Goal: Task Accomplishment & Management: Manage account settings

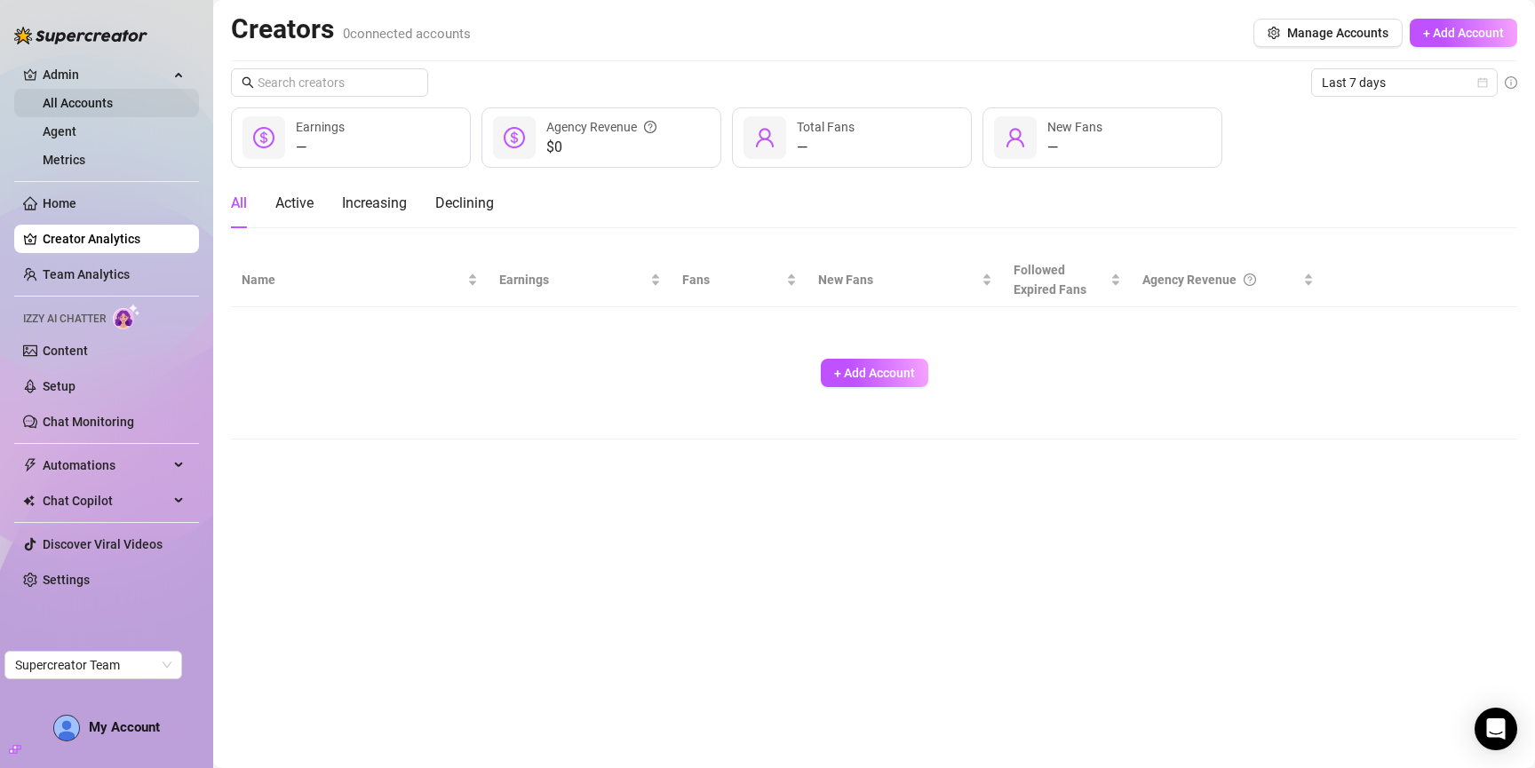
click at [96, 99] on link "All Accounts" at bounding box center [78, 103] width 70 height 14
click at [76, 138] on link "Agent" at bounding box center [60, 131] width 34 height 14
click at [85, 161] on link "Metrics" at bounding box center [64, 160] width 43 height 14
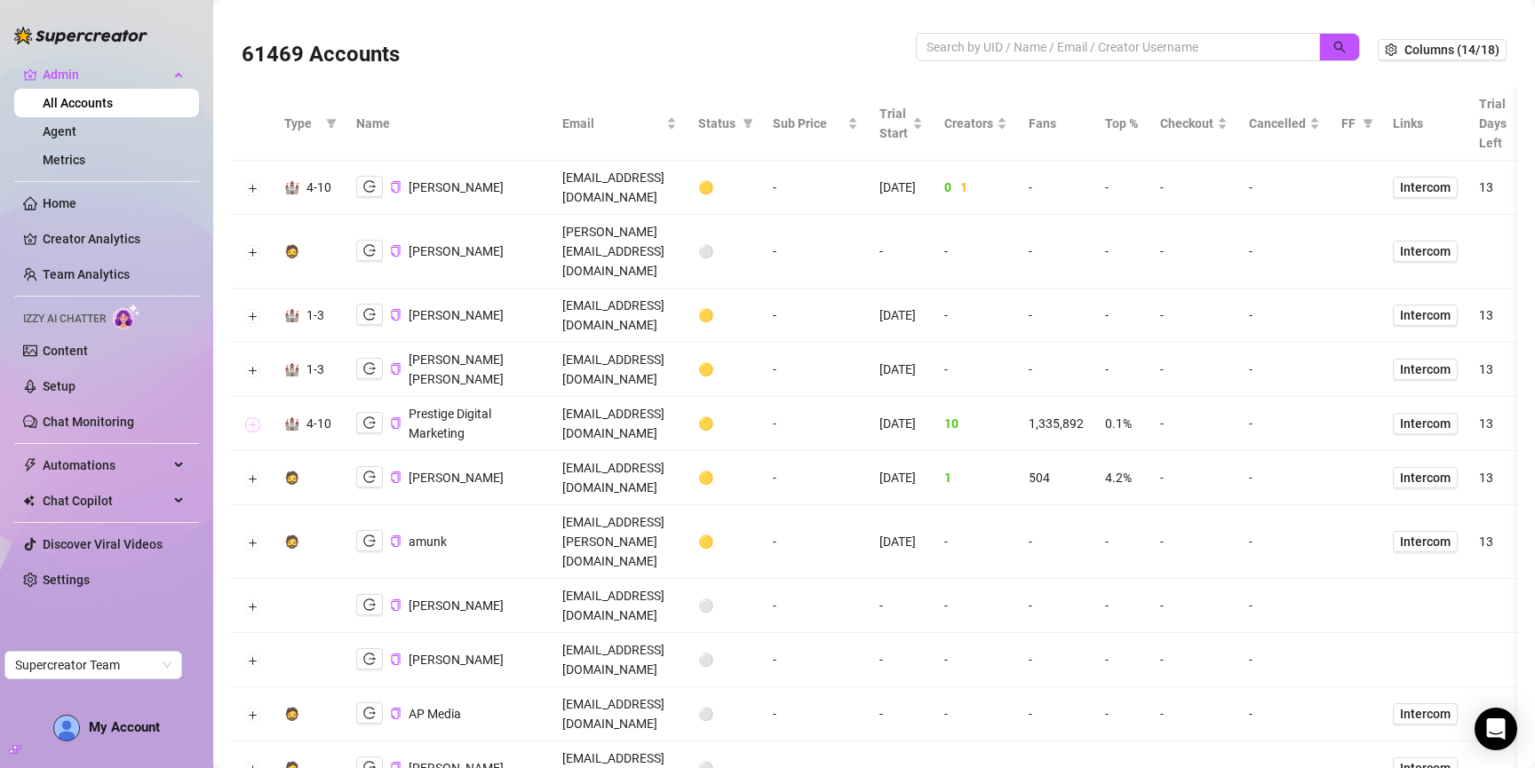
click at [247, 418] on button "Expand row" at bounding box center [252, 425] width 14 height 14
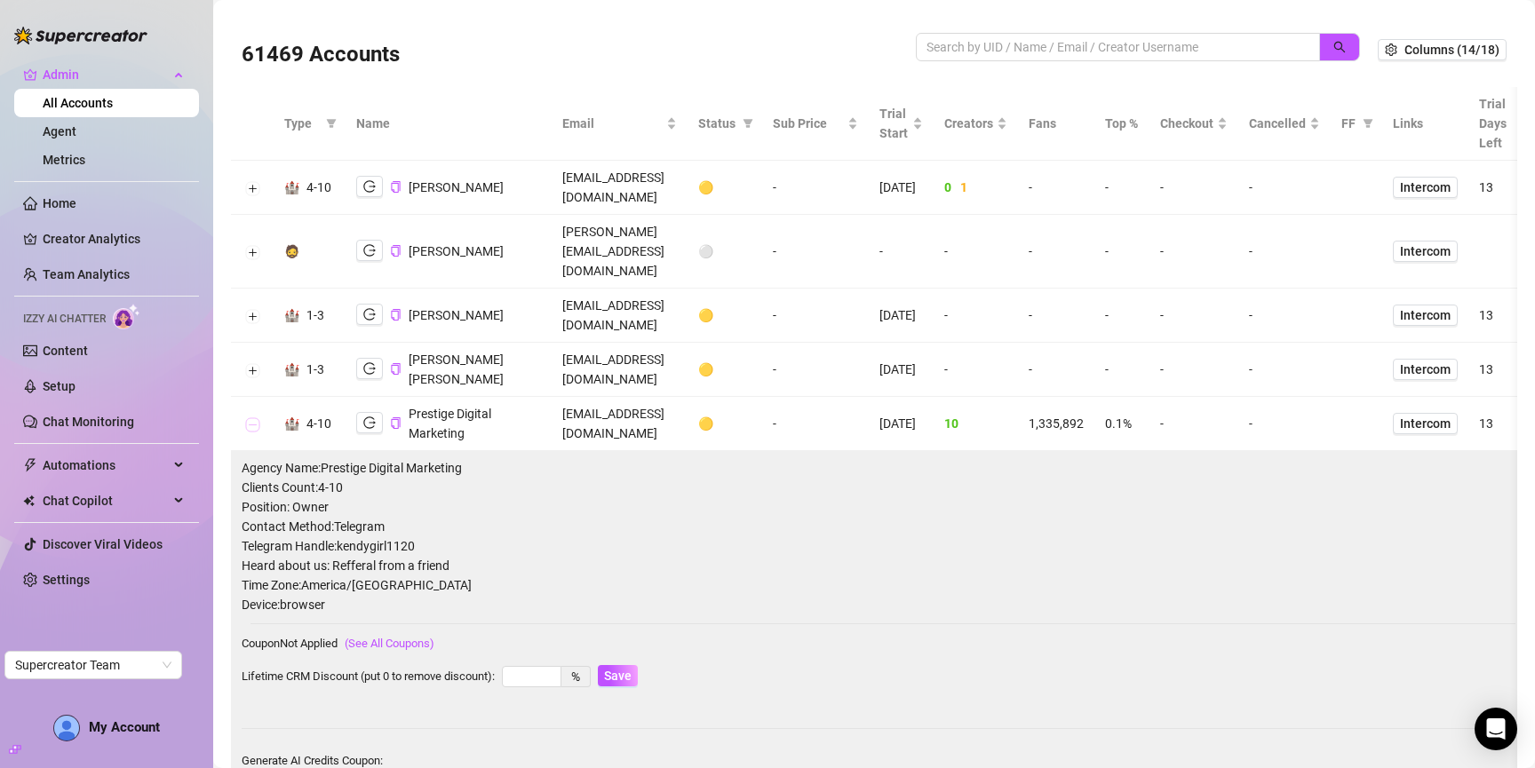
click at [248, 418] on button "Collapse row" at bounding box center [252, 425] width 14 height 14
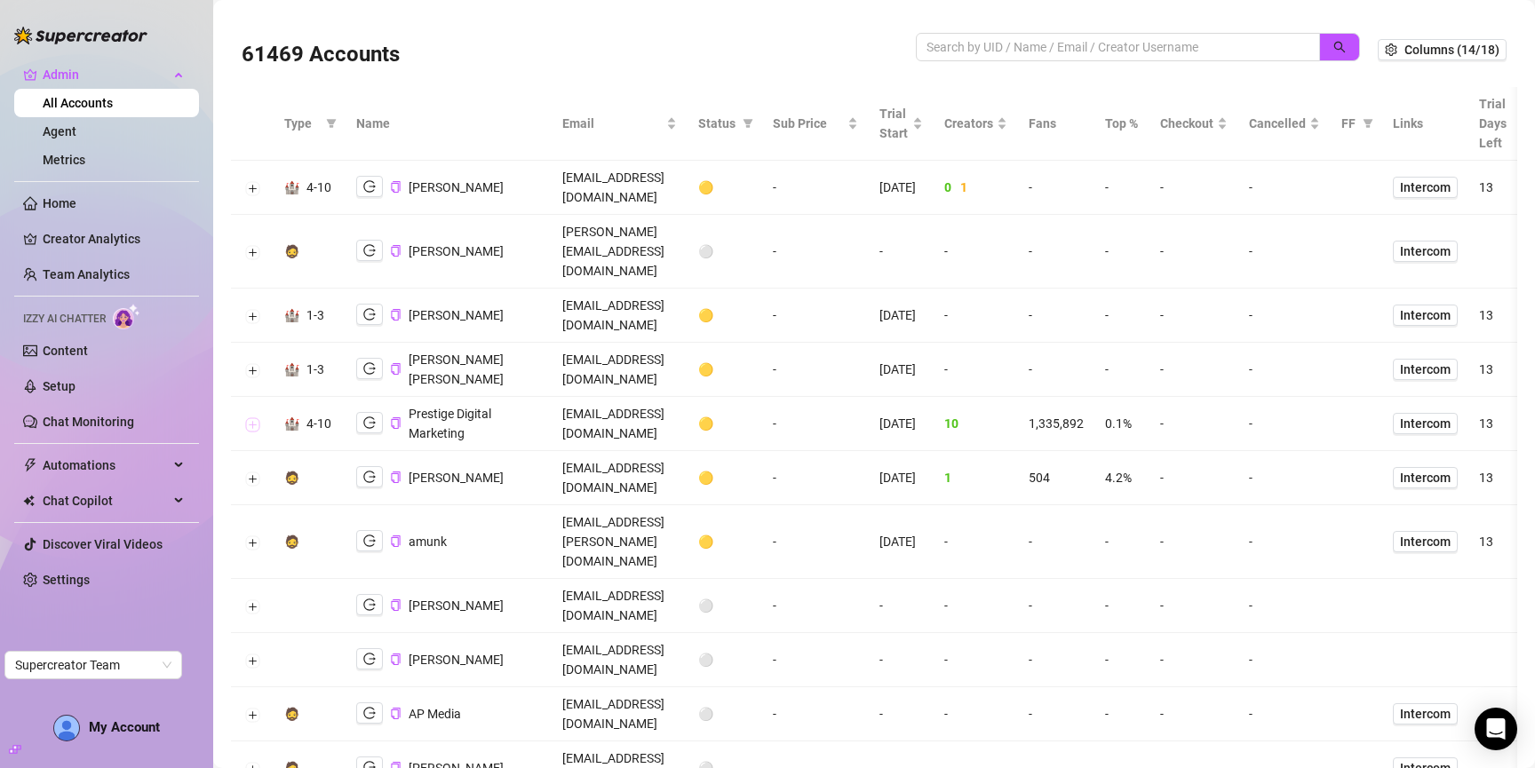
click at [247, 418] on button "Expand row" at bounding box center [252, 425] width 14 height 14
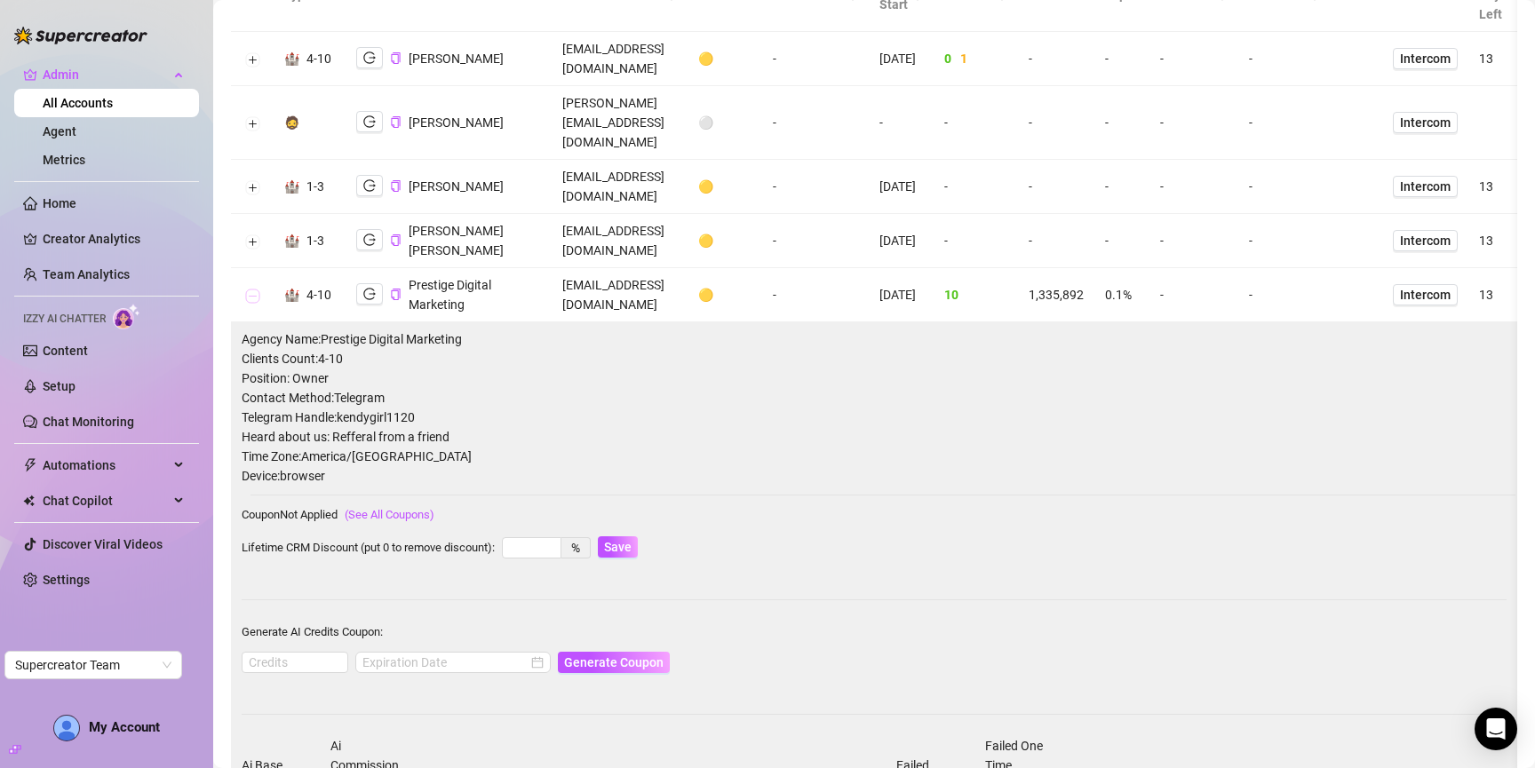
scroll to position [141, 0]
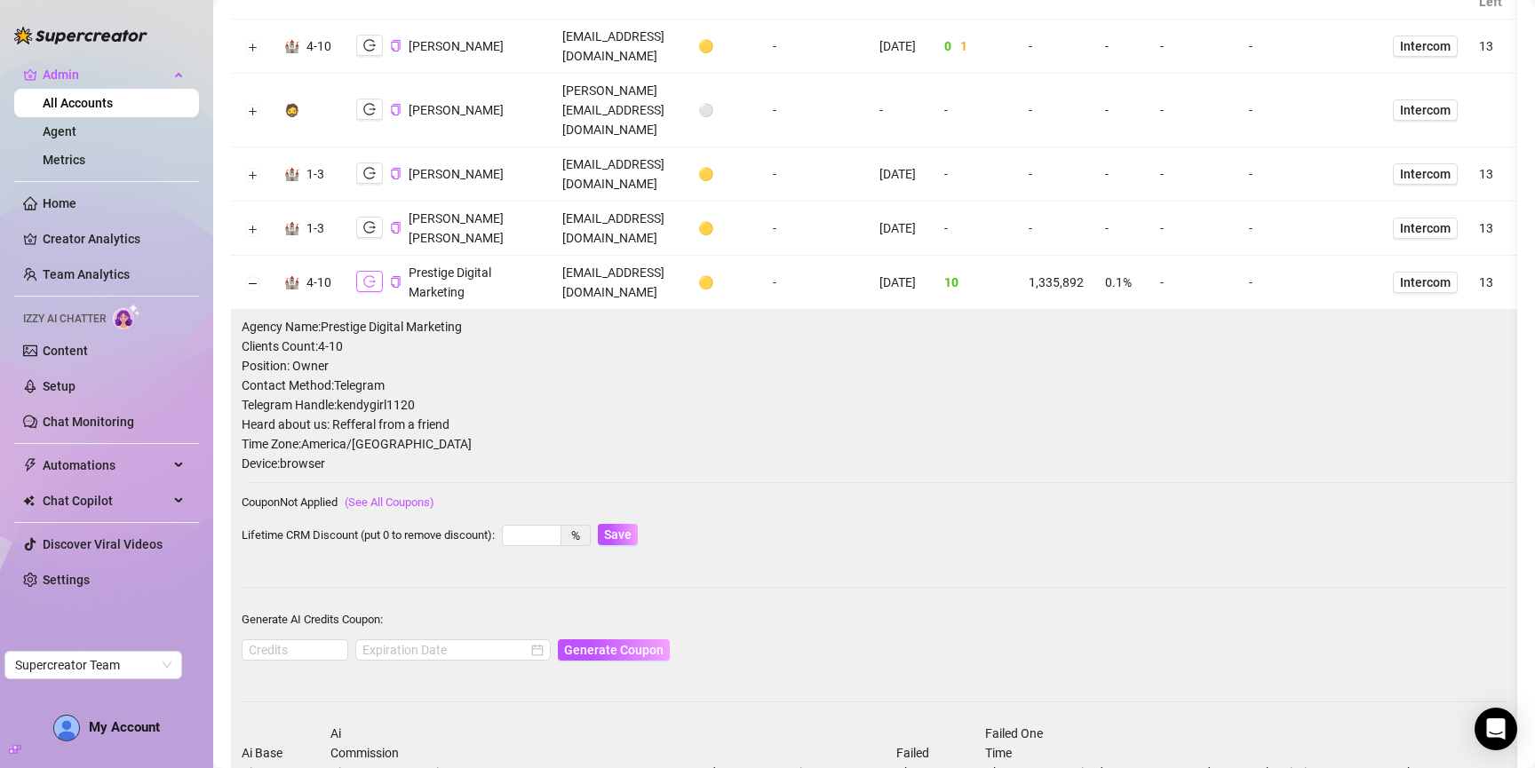
click at [358, 271] on button "button" at bounding box center [369, 281] width 27 height 21
click at [255, 276] on button "Collapse row" at bounding box center [252, 283] width 14 height 14
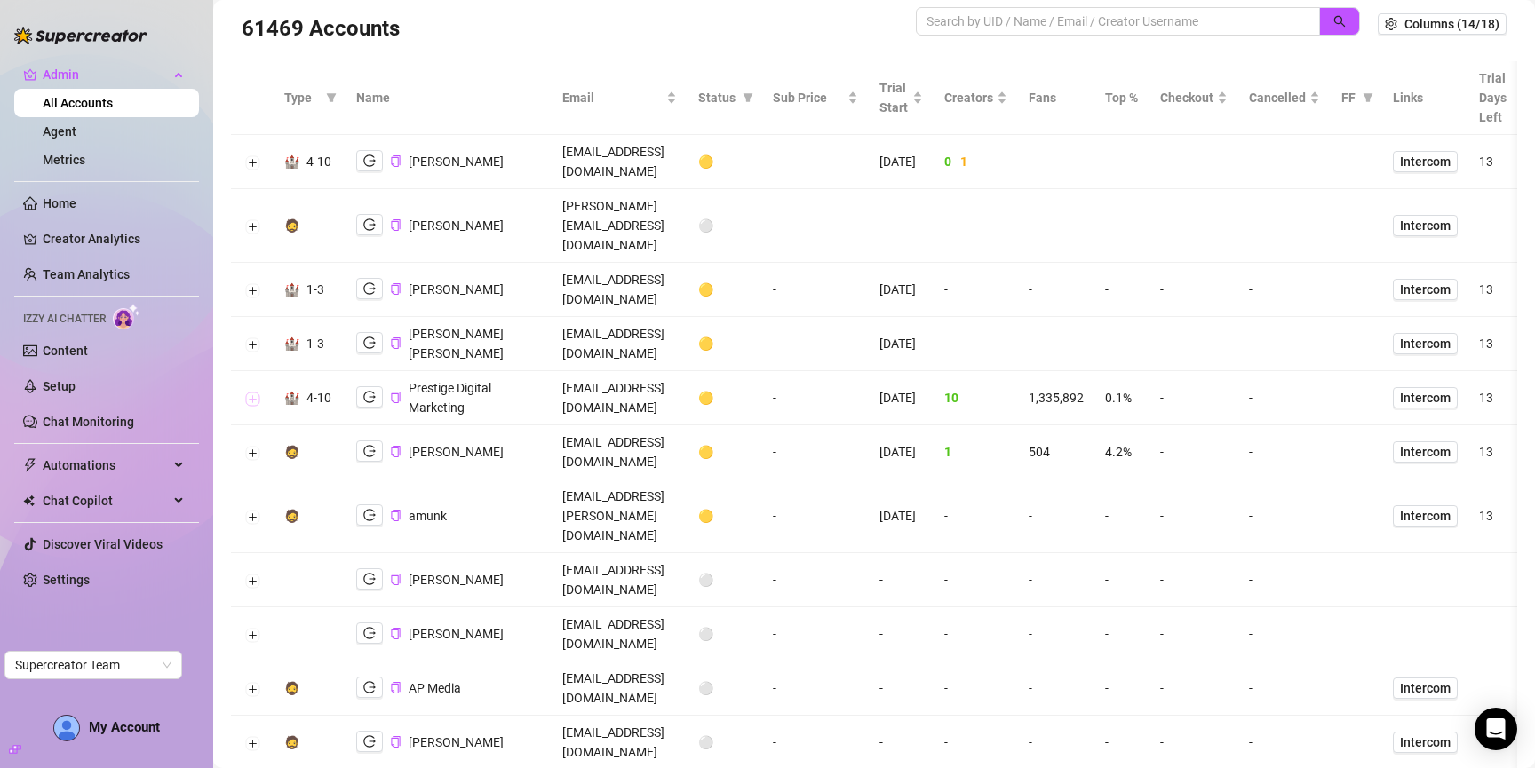
scroll to position [0, 0]
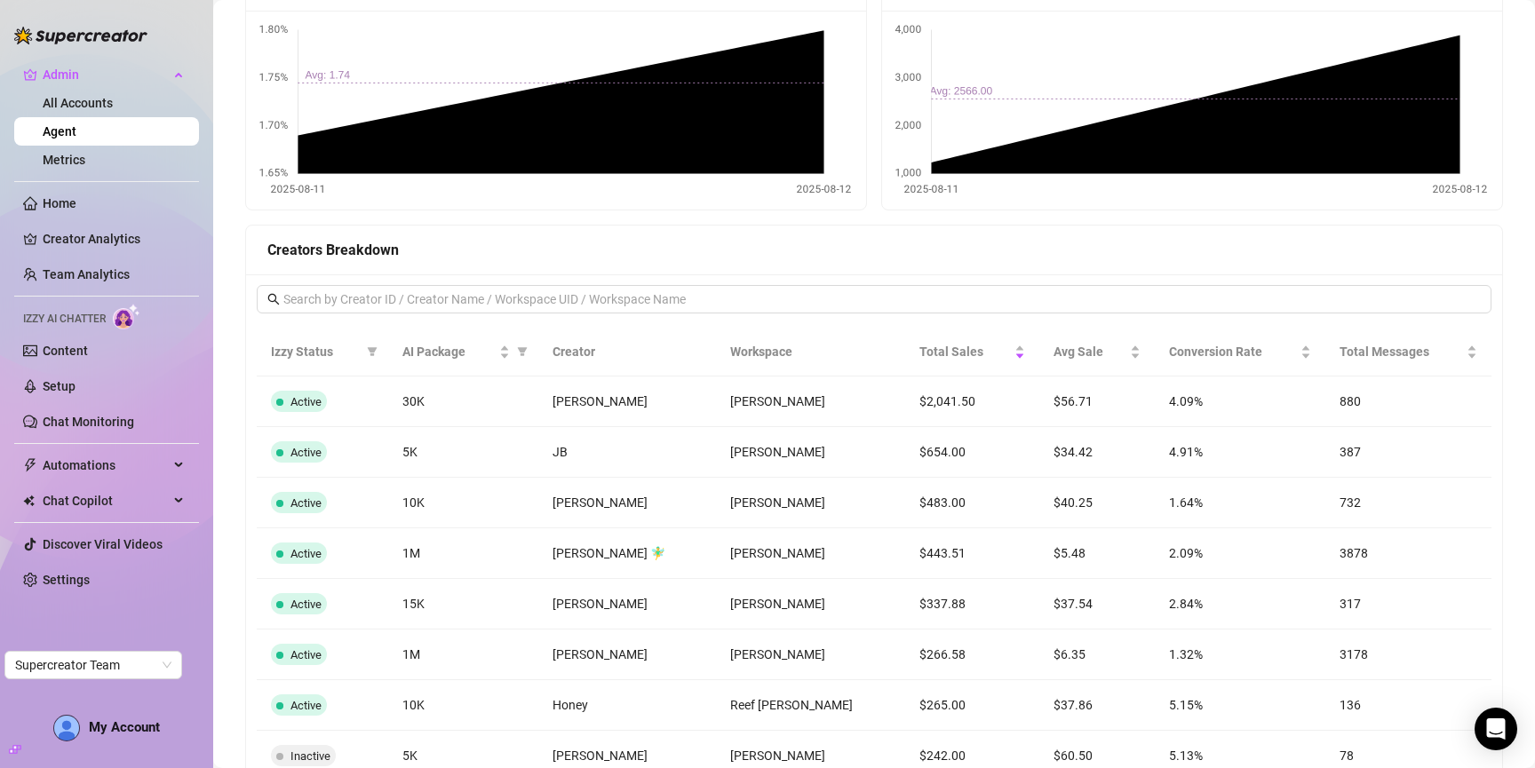
scroll to position [930, 0]
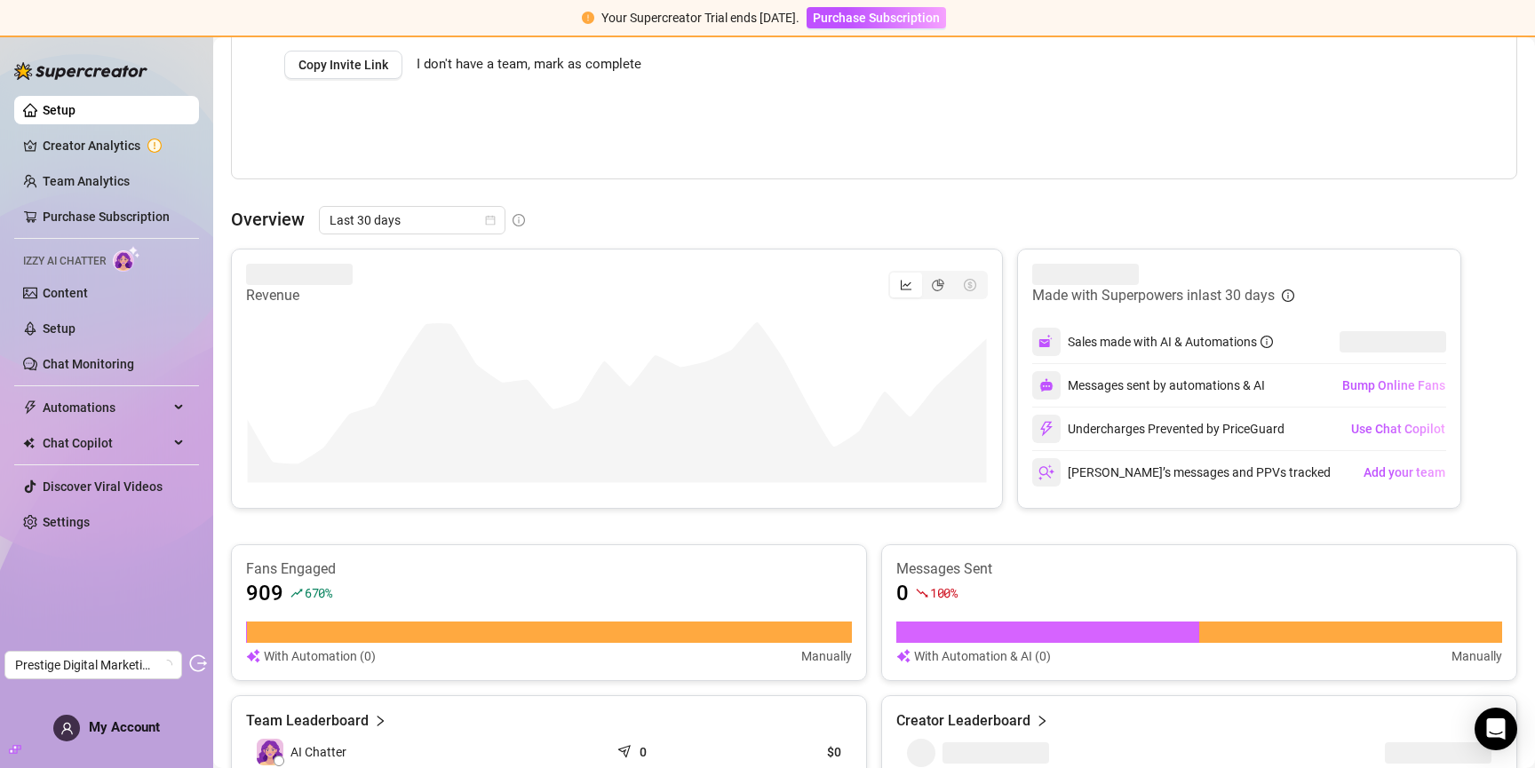
scroll to position [504, 0]
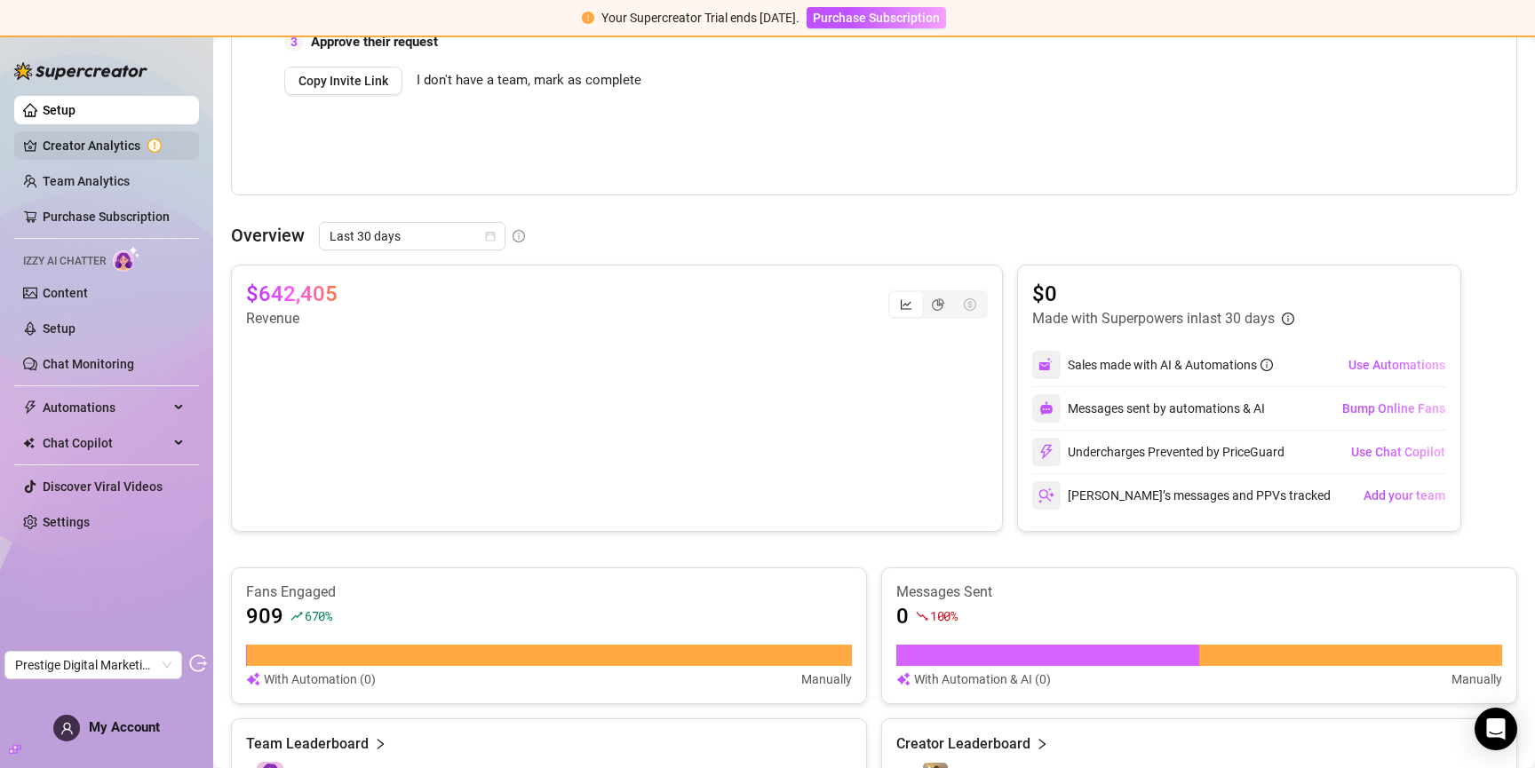
click at [53, 144] on link "Creator Analytics" at bounding box center [114, 145] width 142 height 28
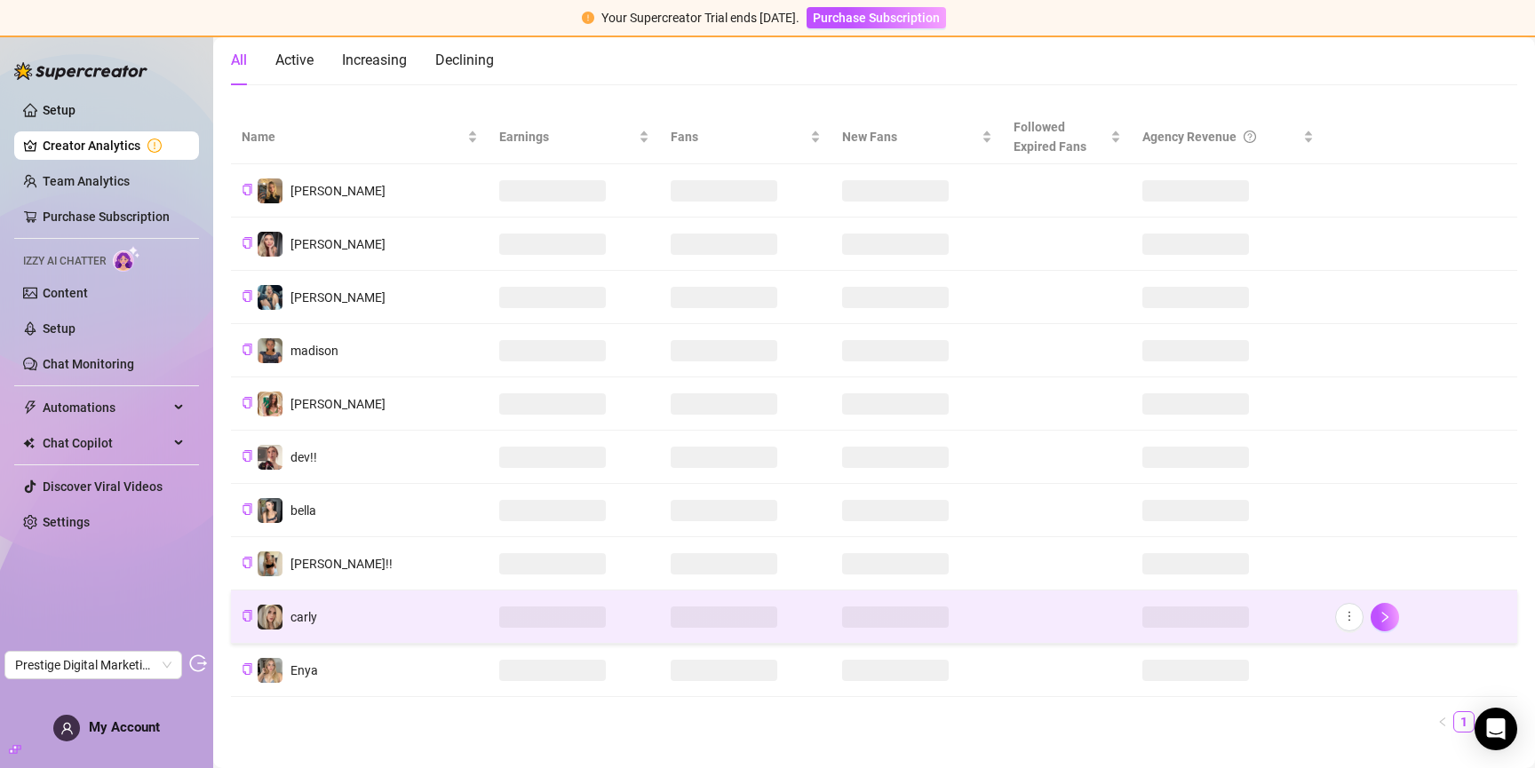
scroll to position [179, 0]
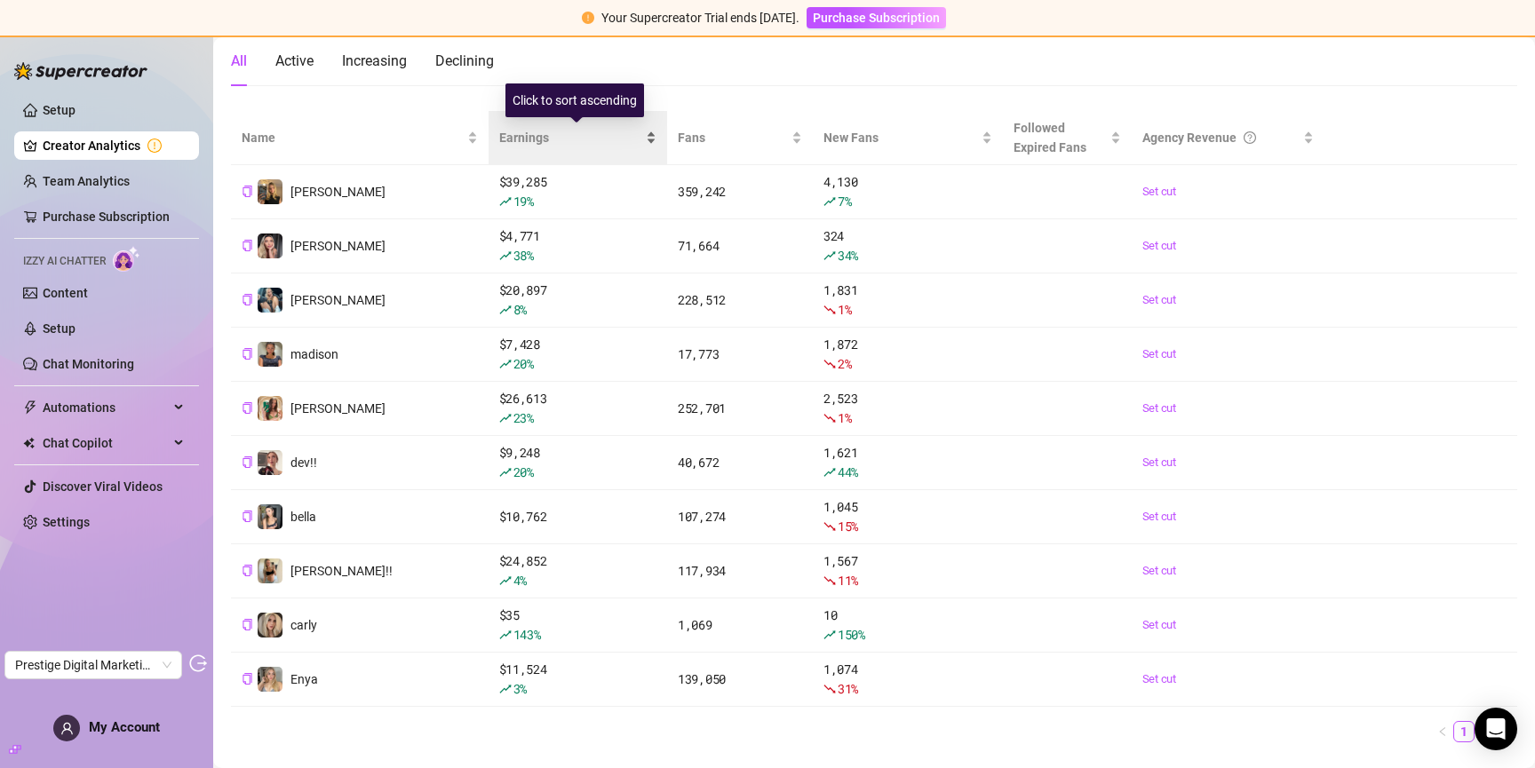
click at [519, 140] on span "Earnings" at bounding box center [570, 138] width 143 height 20
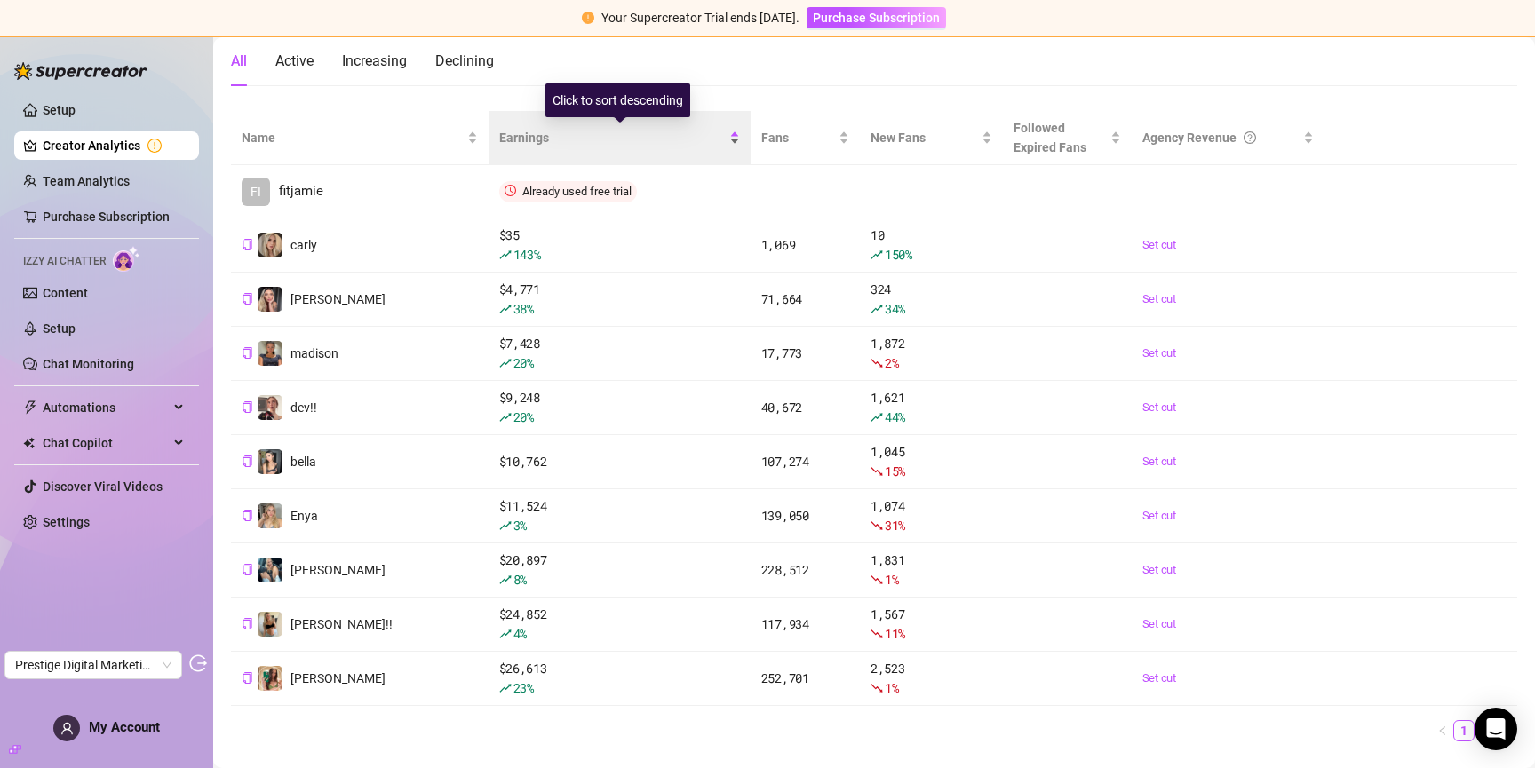
click at [541, 147] on div "Earnings" at bounding box center [619, 138] width 241 height 20
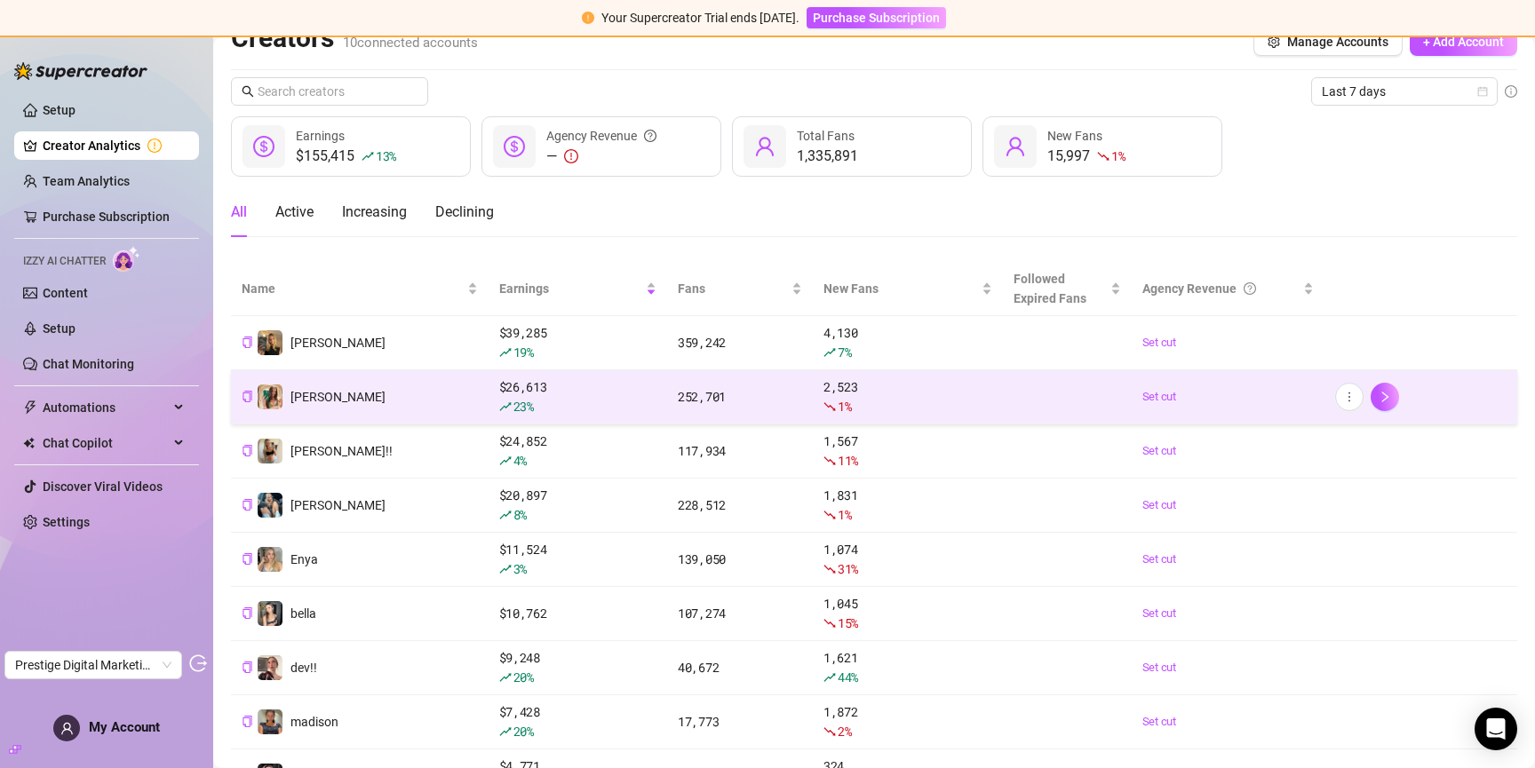
scroll to position [21, 0]
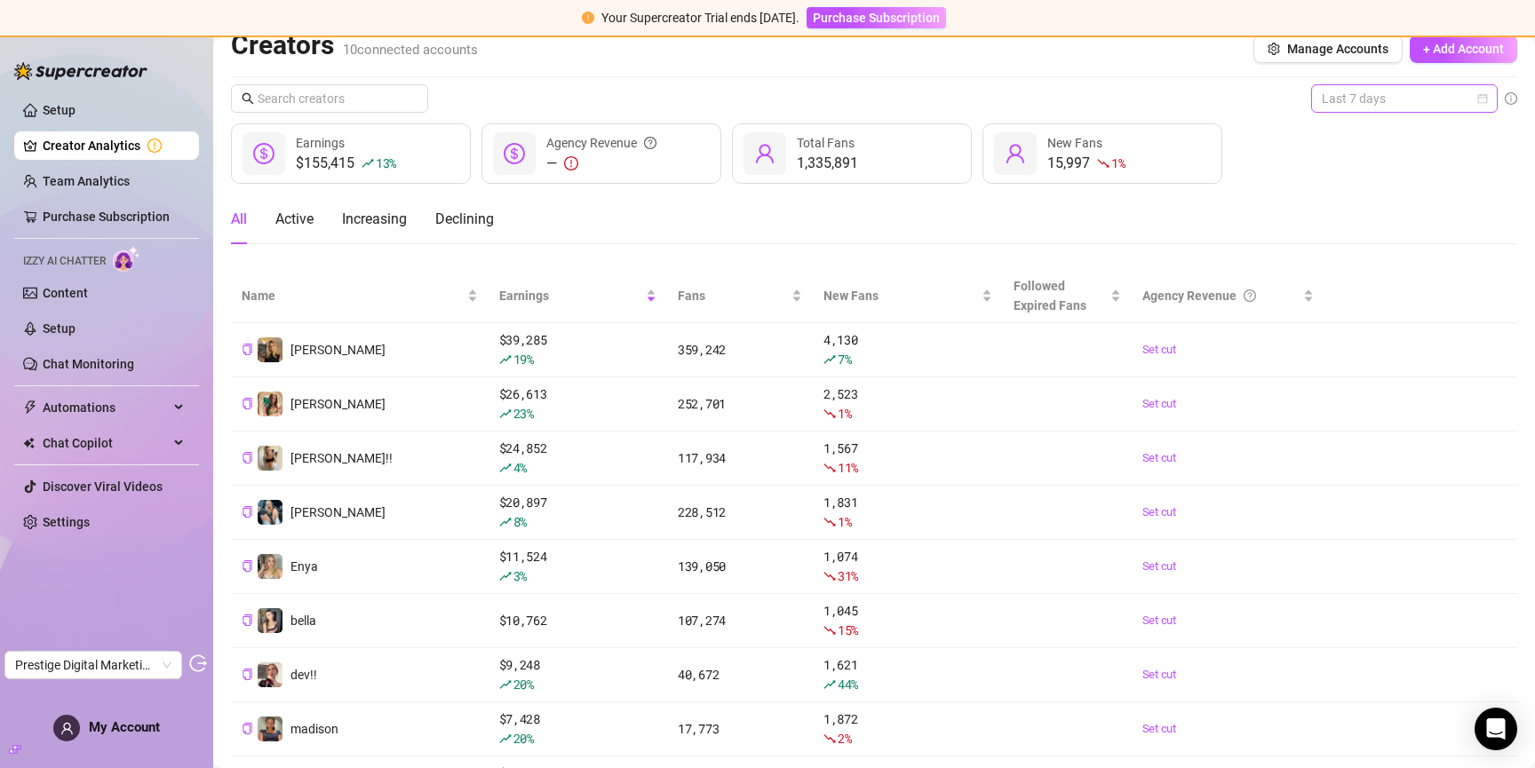
click at [1348, 99] on span "Last 7 days" at bounding box center [1404, 98] width 165 height 27
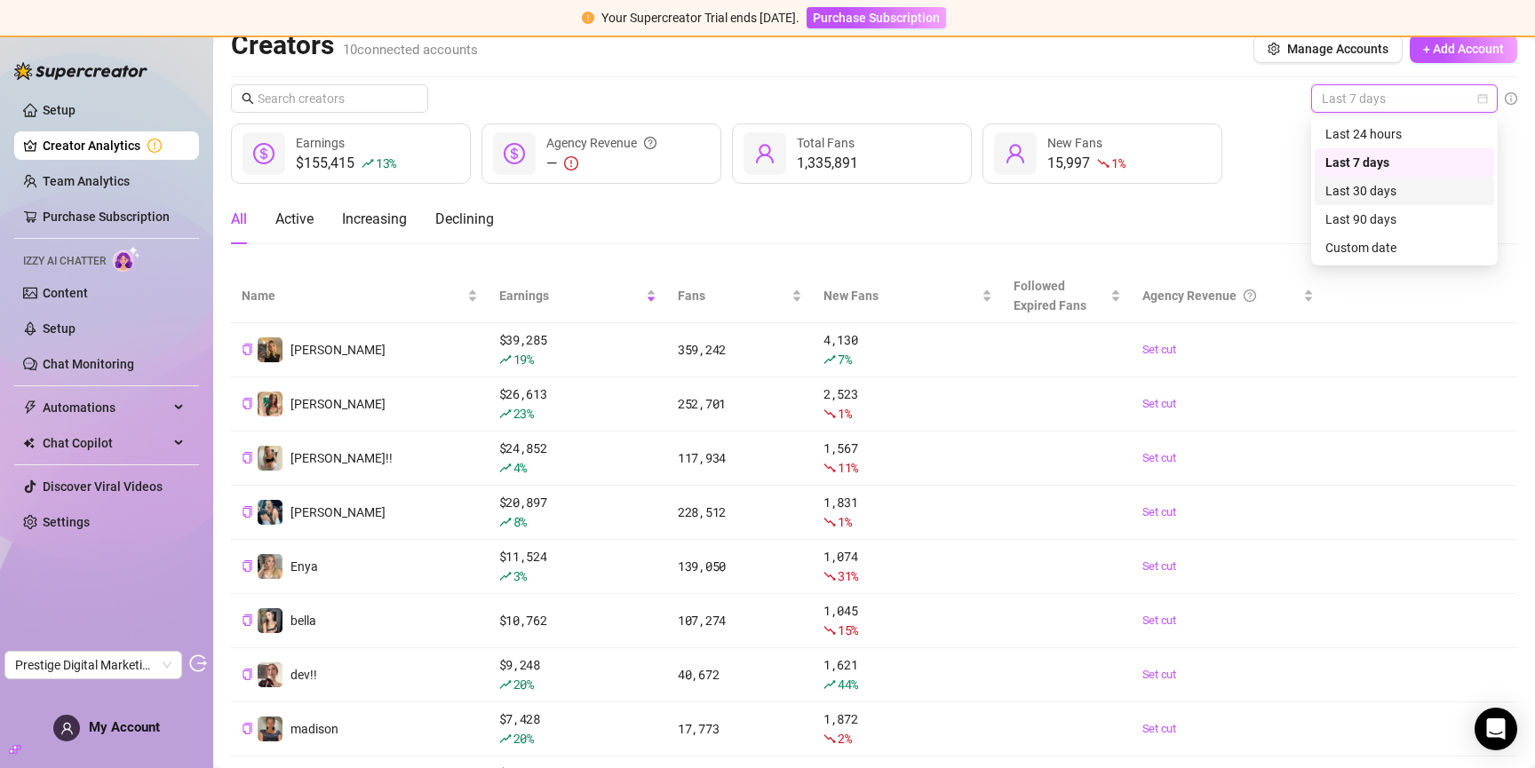
click at [1381, 193] on div "Last 30 days" at bounding box center [1404, 191] width 158 height 20
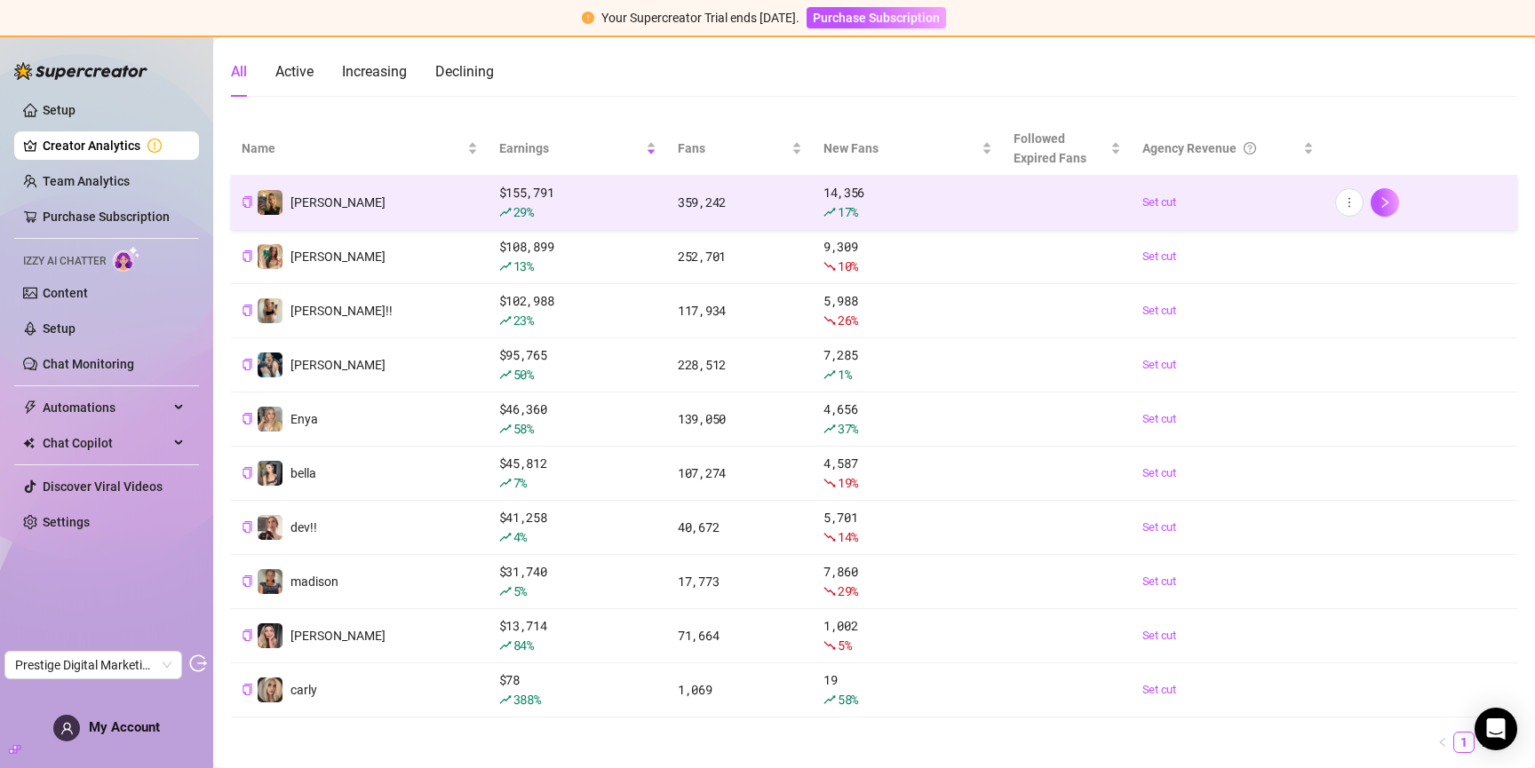
scroll to position [157, 0]
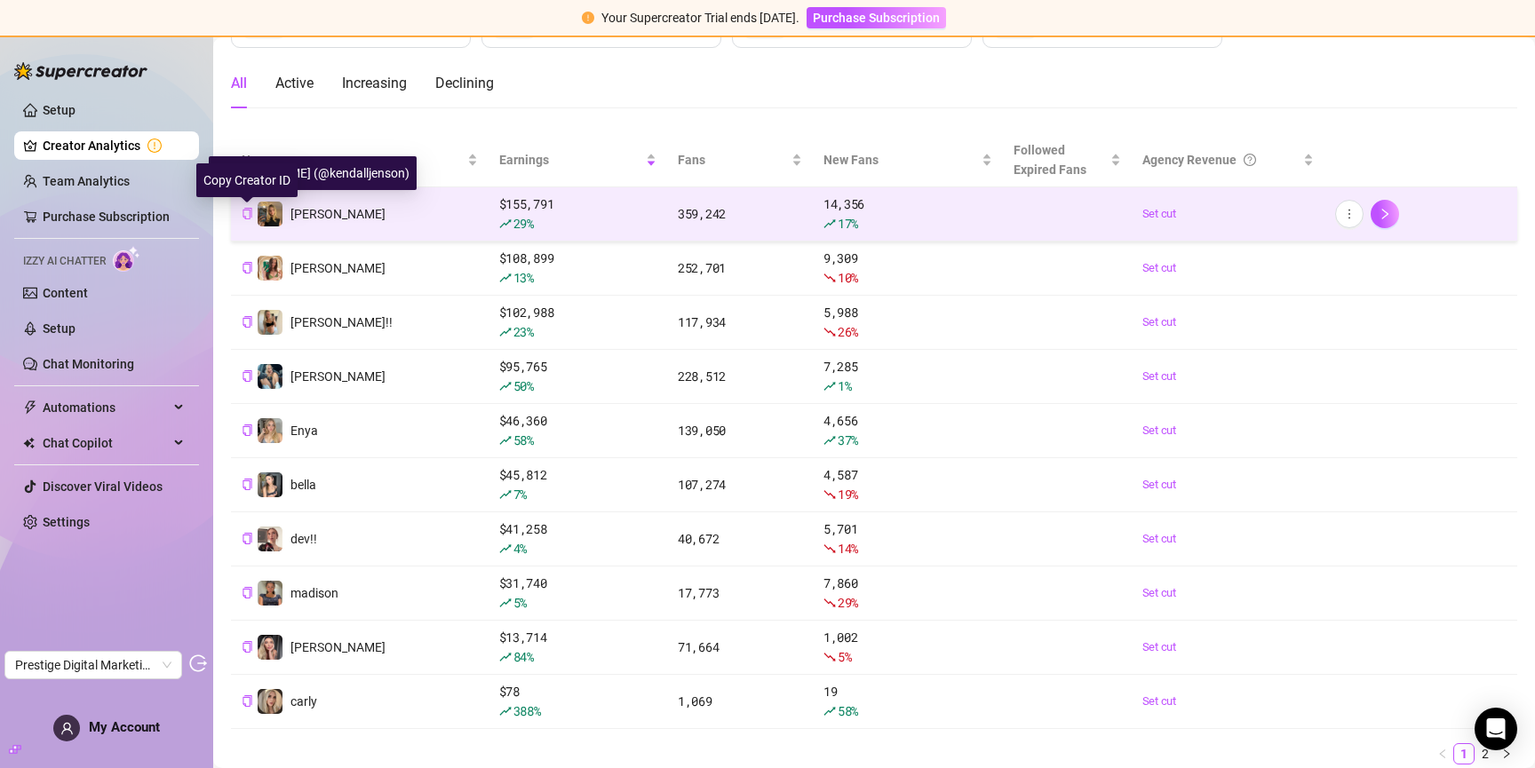
click at [251, 208] on icon "copy" at bounding box center [248, 214] width 12 height 12
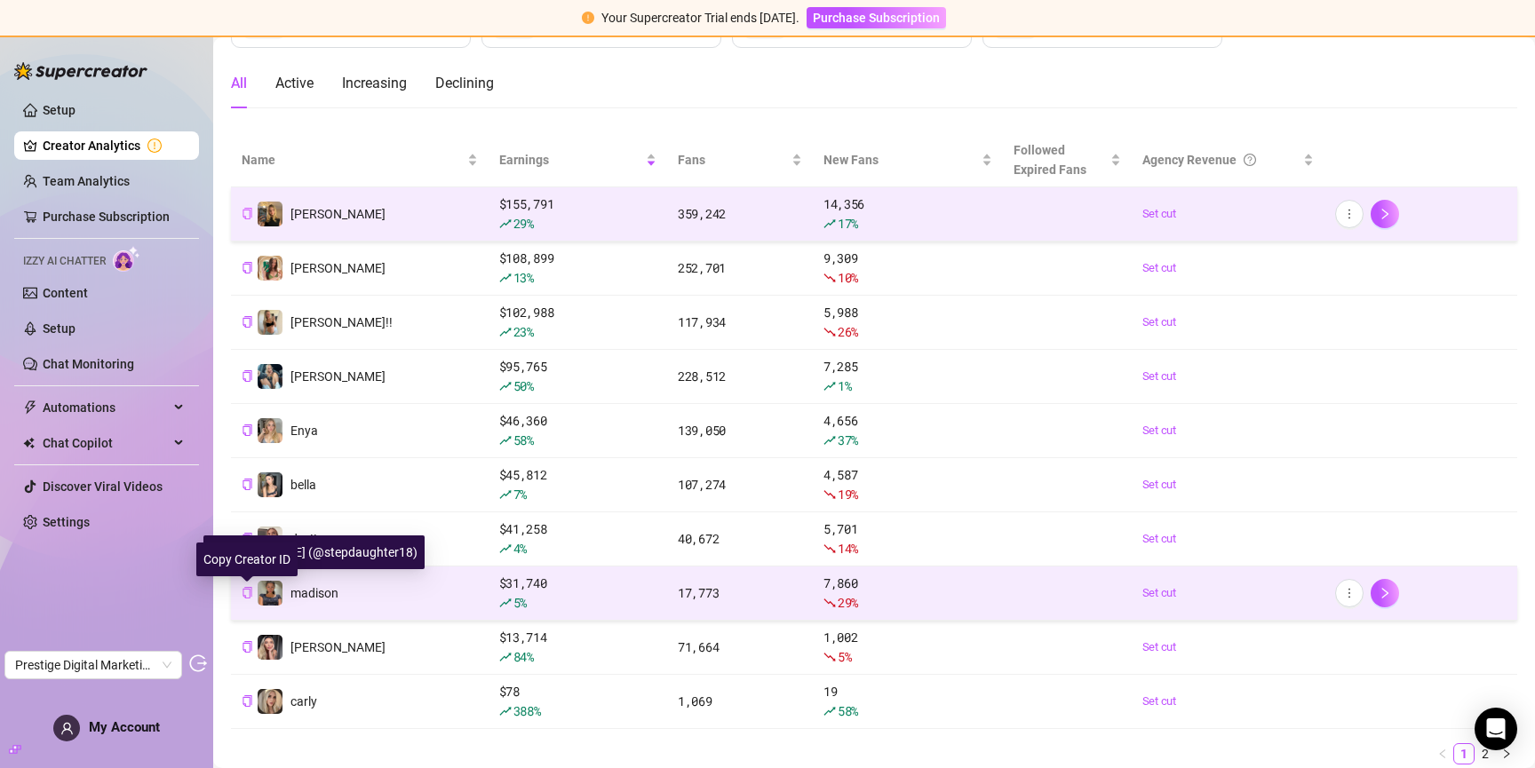
click at [251, 593] on icon "copy" at bounding box center [247, 593] width 9 height 12
